Goal: Information Seeking & Learning: Learn about a topic

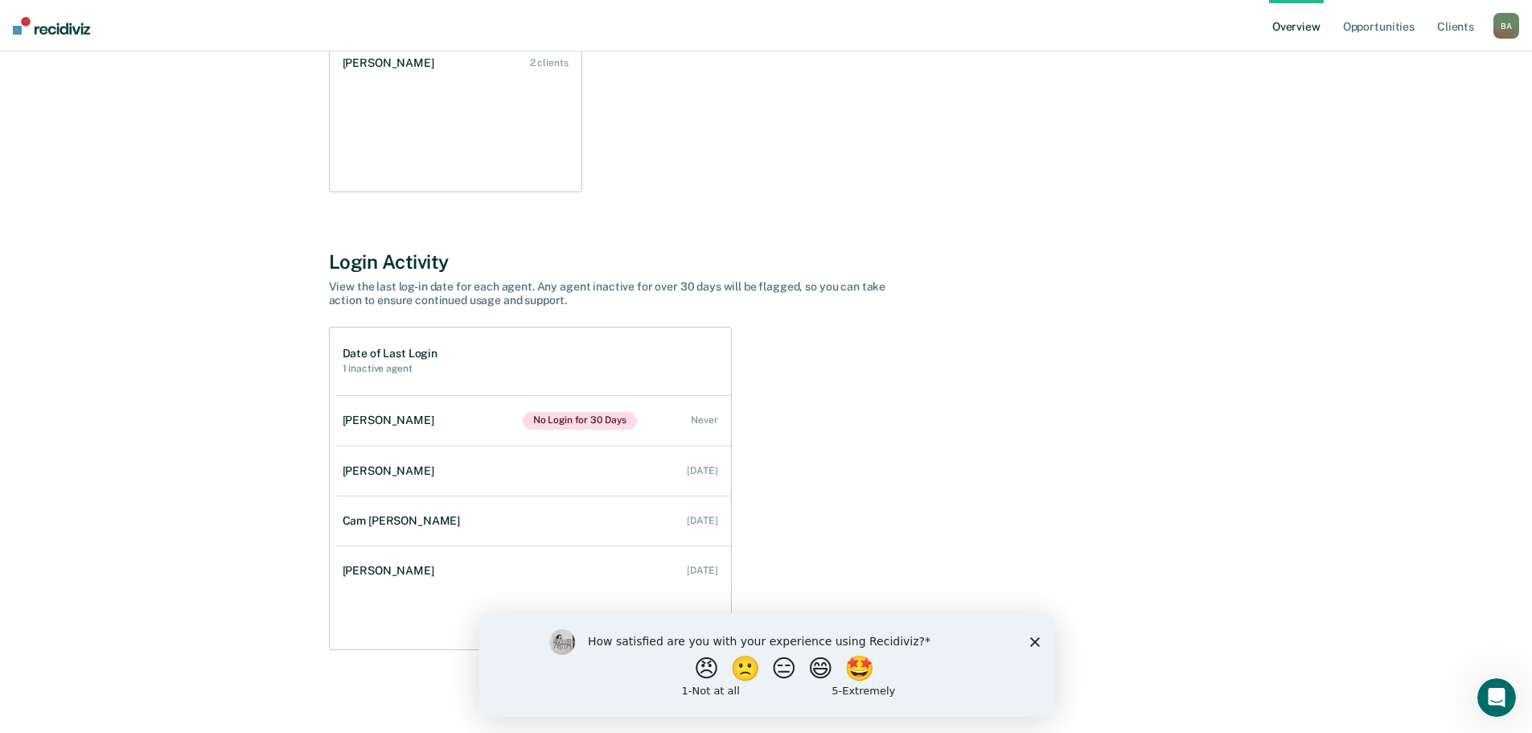
scroll to position [369, 0]
click at [1035, 645] on icon "Close survey" at bounding box center [1035, 641] width 10 height 10
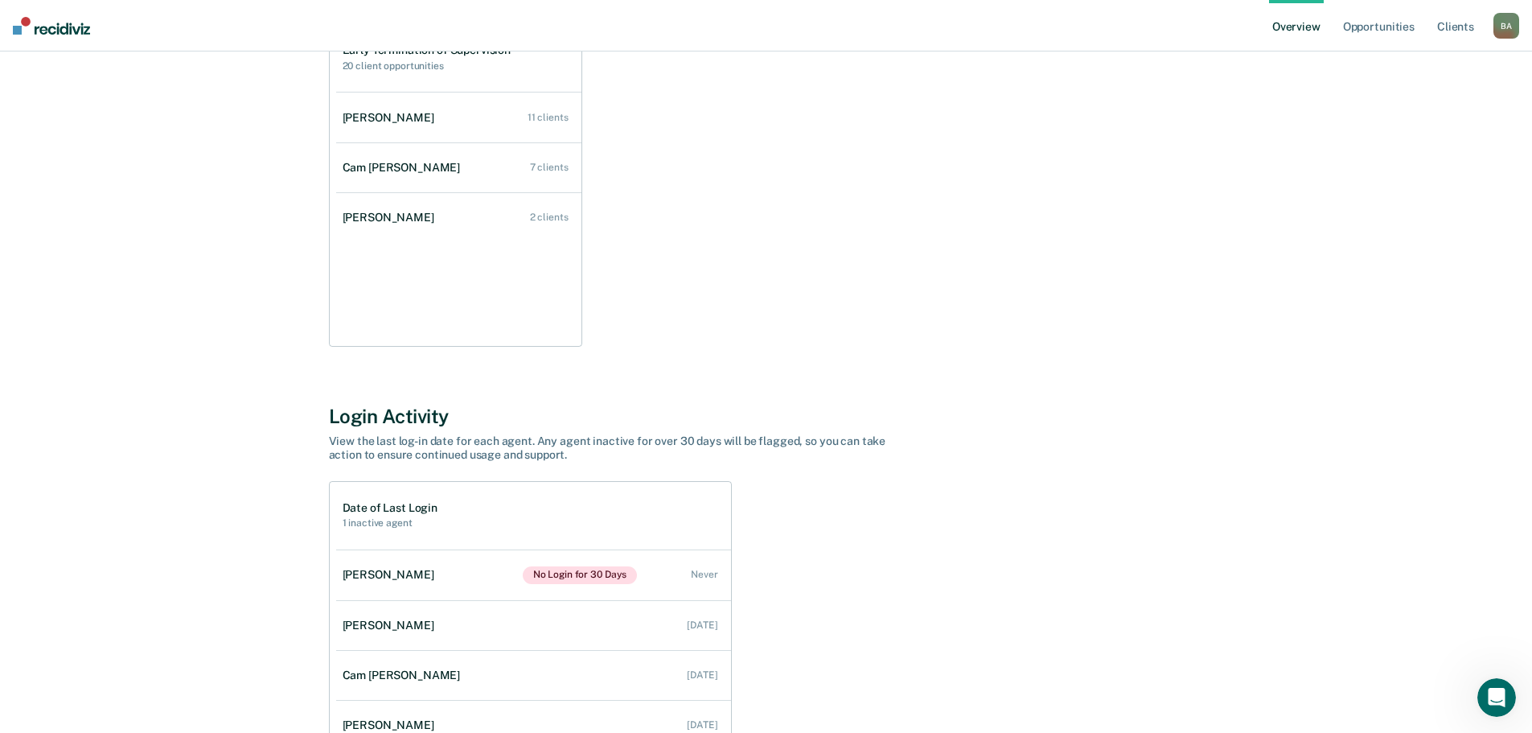
scroll to position [0, 0]
